Goal: Task Accomplishment & Management: Use online tool/utility

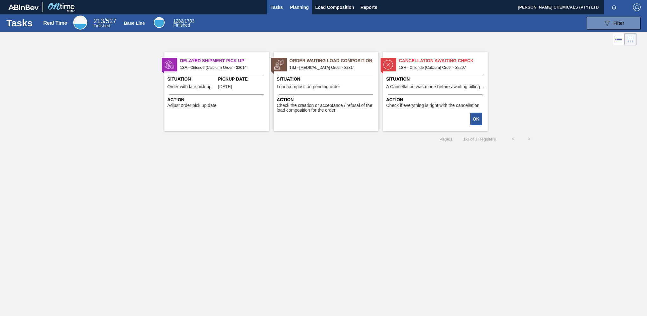
click at [297, 8] on span "Planning" at bounding box center [299, 7] width 19 height 8
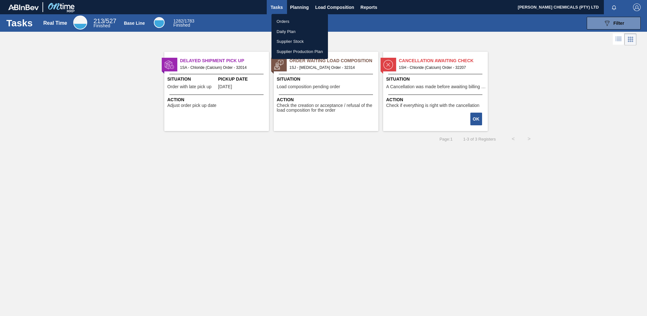
click at [284, 23] on li "Orders" at bounding box center [300, 22] width 56 height 10
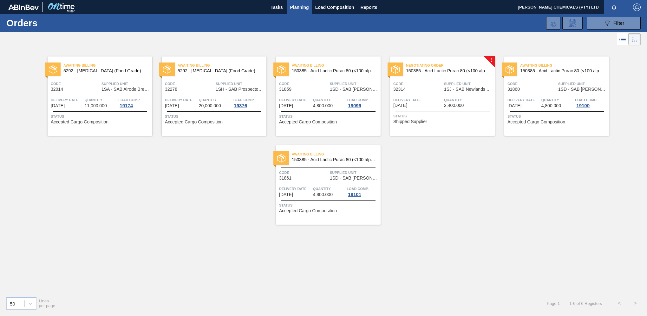
click at [463, 90] on span "1SJ - SAB Newlands Brewery" at bounding box center [468, 89] width 49 height 5
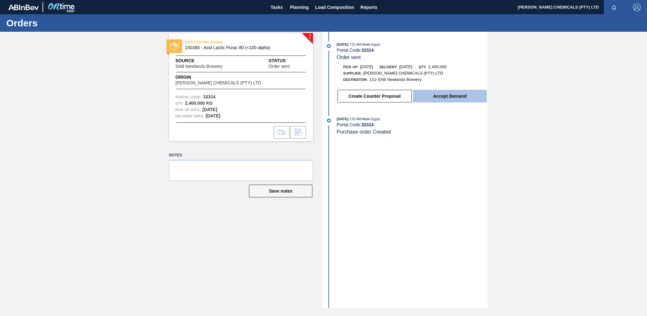
click at [438, 100] on button "Accept Demand" at bounding box center [450, 96] width 74 height 13
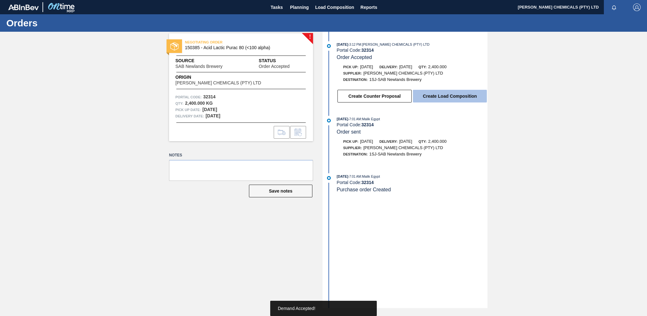
click at [442, 101] on button "Create Load Composition" at bounding box center [450, 96] width 74 height 13
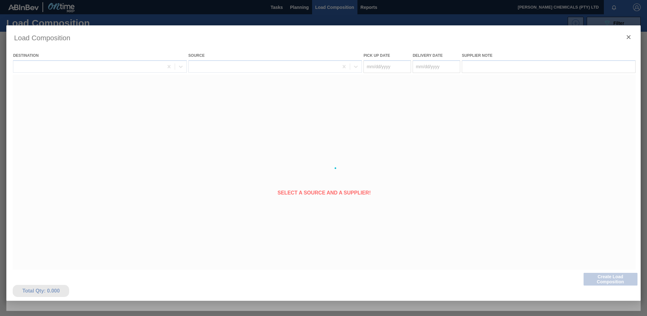
type Date "[DATE]"
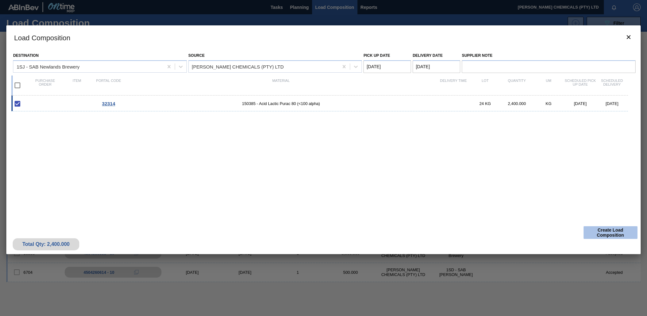
click at [602, 232] on button "Create Load Composition" at bounding box center [611, 232] width 54 height 13
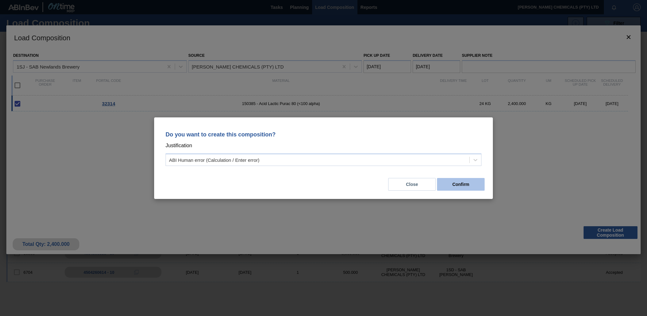
click at [453, 180] on button "Confirm" at bounding box center [461, 184] width 48 height 13
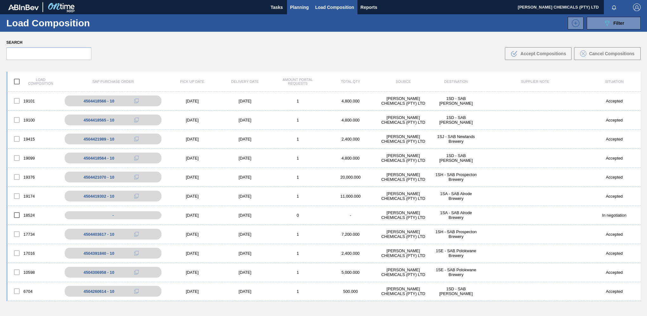
click at [307, 5] on span "Planning" at bounding box center [299, 7] width 19 height 8
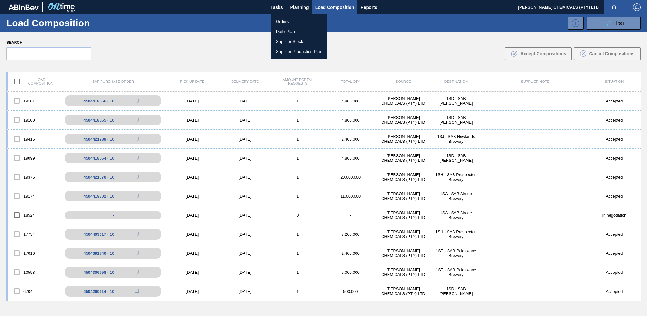
click at [278, 23] on li "Orders" at bounding box center [299, 22] width 56 height 10
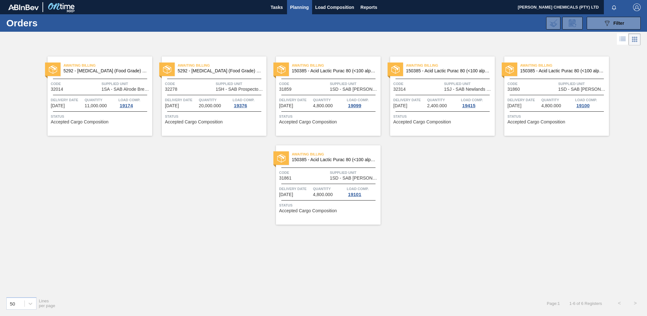
click at [432, 107] on span "2,400.000" at bounding box center [437, 105] width 20 height 5
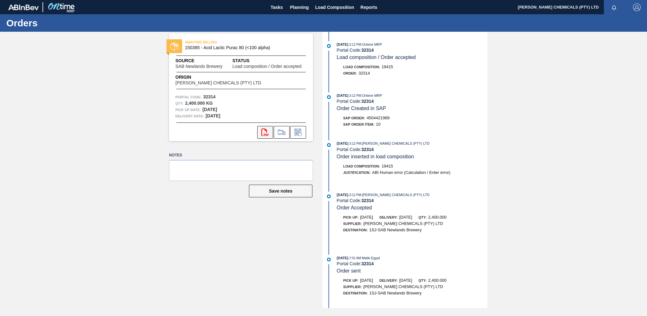
click at [264, 136] on icon "svg{fill:#ff0000}" at bounding box center [265, 133] width 8 height 8
